Goal: Information Seeking & Learning: Learn about a topic

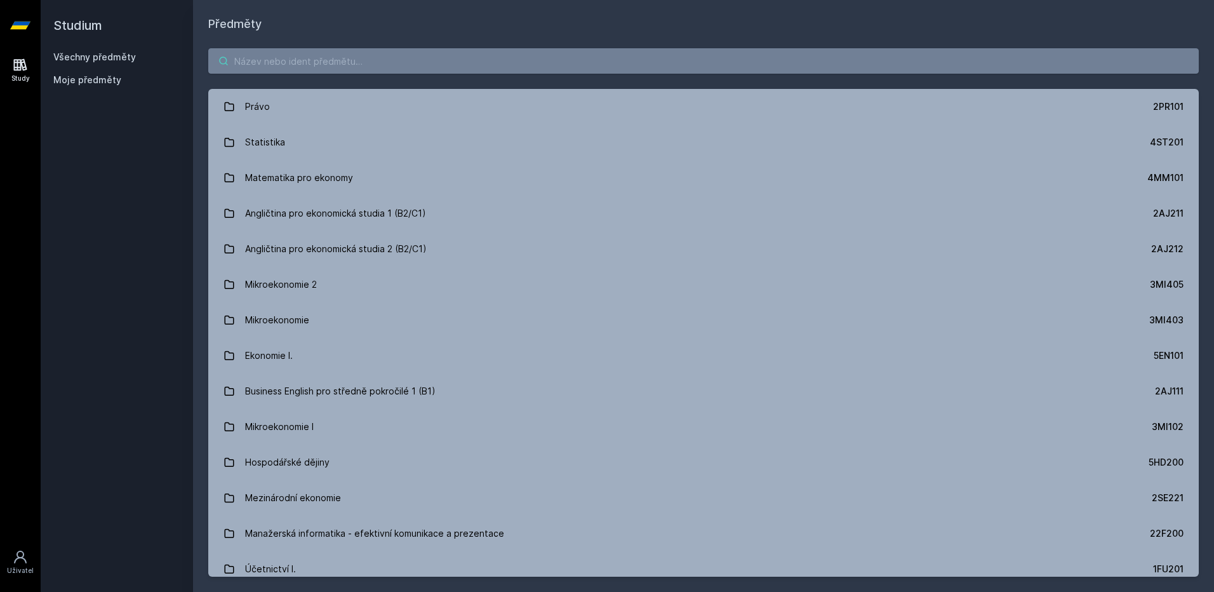
click at [338, 50] on input "search" at bounding box center [703, 60] width 990 height 25
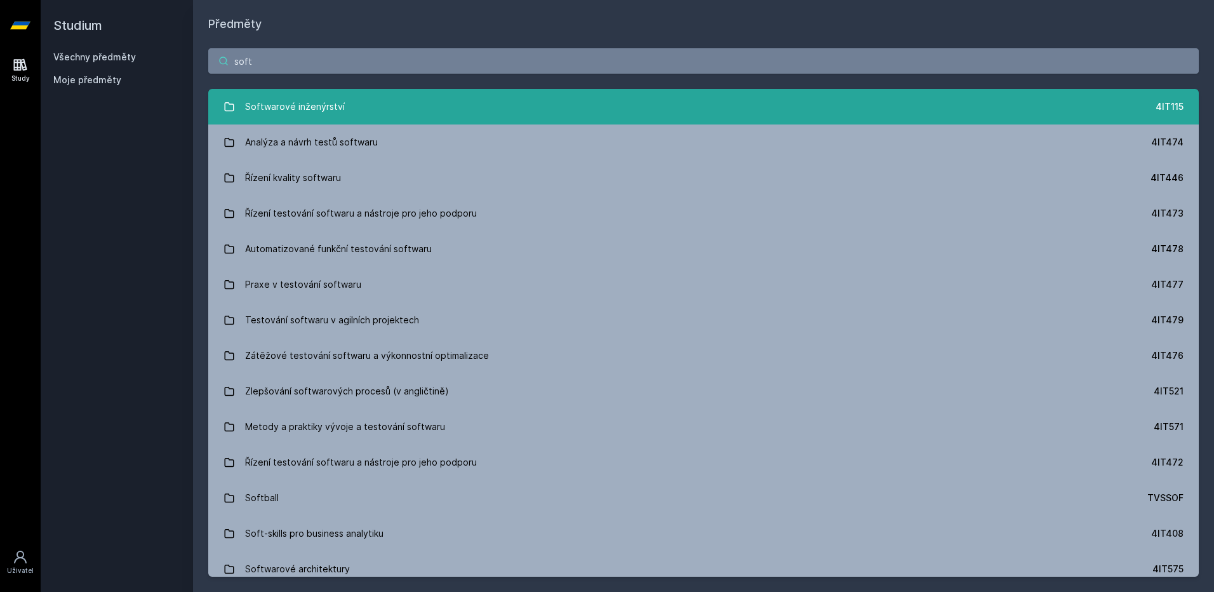
type input "soft"
click at [387, 110] on link "Softwarové inženýrství 4IT115" at bounding box center [703, 107] width 990 height 36
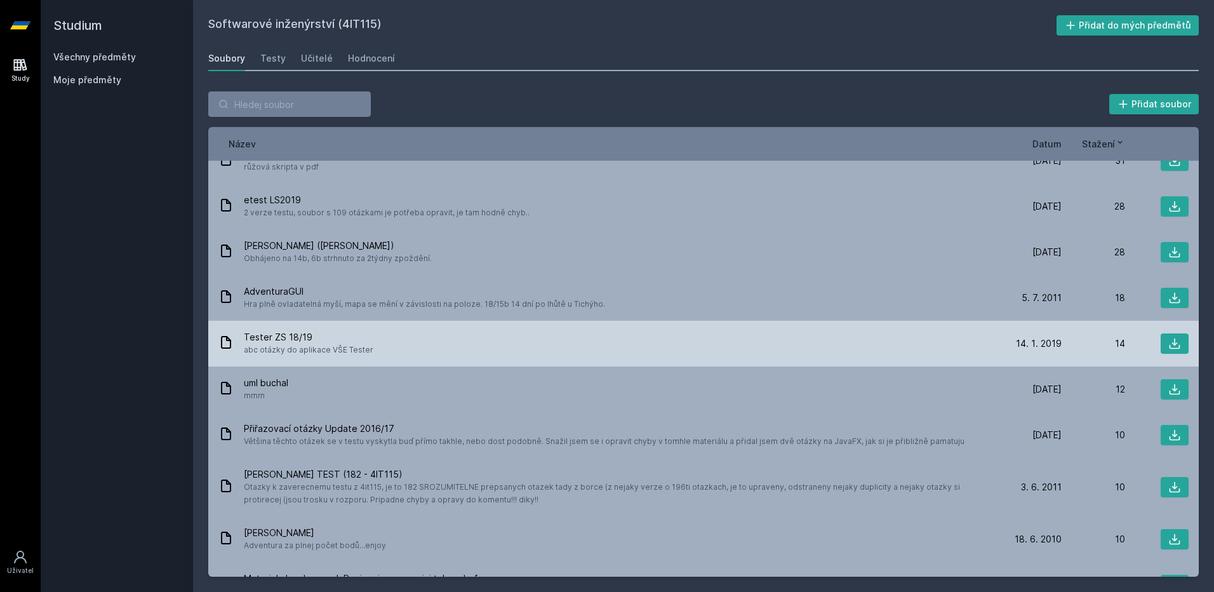
scroll to position [571, 0]
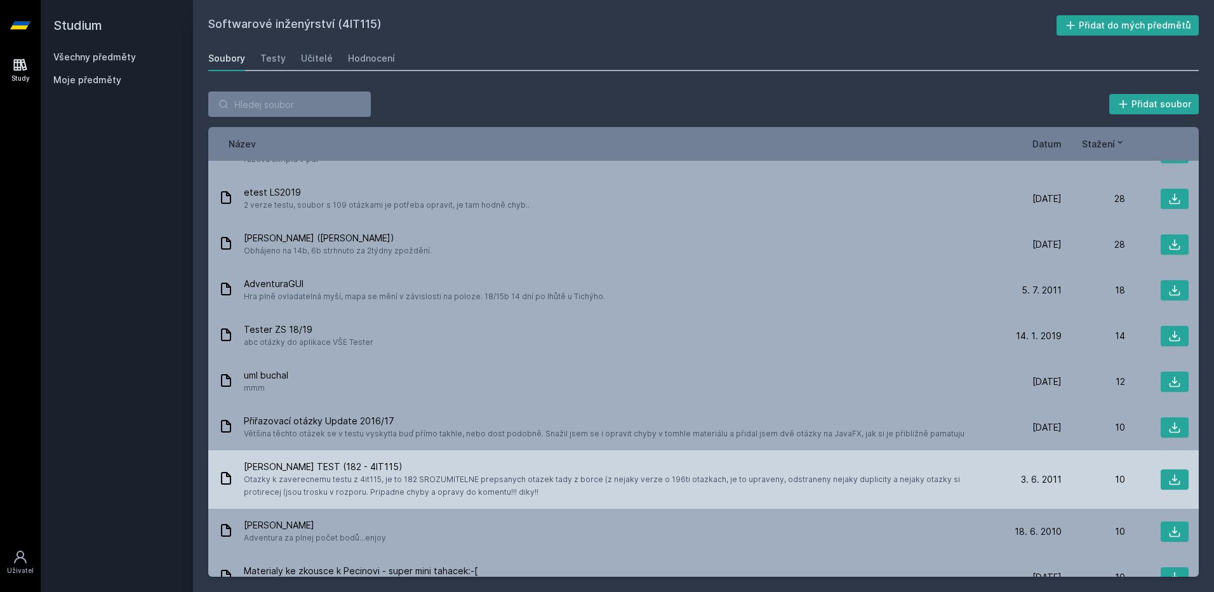
drag, startPoint x: 246, startPoint y: 467, endPoint x: 432, endPoint y: 463, distance: 186.1
click at [432, 463] on span "[PERSON_NAME] TEST (182 - 4IT115)" at bounding box center [618, 466] width 749 height 13
drag, startPoint x: 432, startPoint y: 463, endPoint x: 353, endPoint y: 472, distance: 79.2
click at [353, 472] on span "[PERSON_NAME] TEST (182 - 4IT115)" at bounding box center [618, 466] width 749 height 13
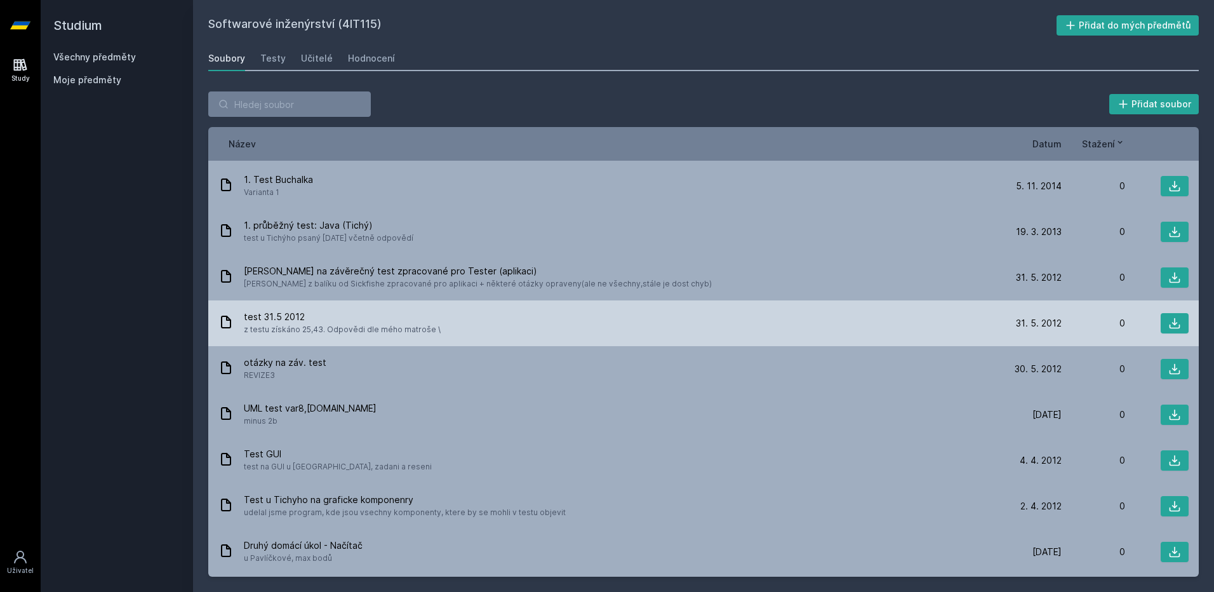
scroll to position [1333, 0]
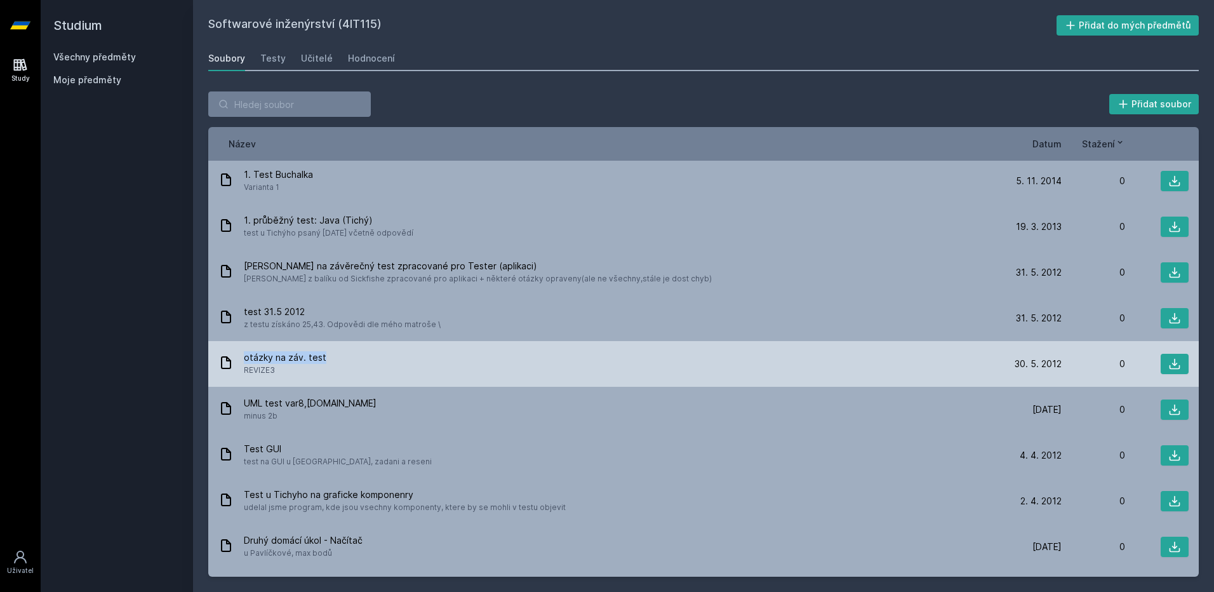
drag, startPoint x: 251, startPoint y: 357, endPoint x: 328, endPoint y: 357, distance: 76.8
click at [328, 357] on div "otázky na záv. test REVIZE3" at bounding box center [608, 363] width 780 height 25
drag, startPoint x: 328, startPoint y: 357, endPoint x: 306, endPoint y: 357, distance: 22.2
click at [306, 357] on span "otázky na záv. test" at bounding box center [285, 357] width 83 height 13
